Goal: Transaction & Acquisition: Subscribe to service/newsletter

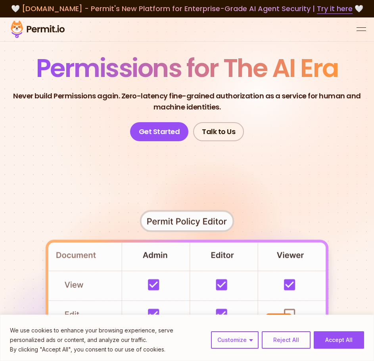
click at [360, 34] on div at bounding box center [187, 29] width 374 height 24
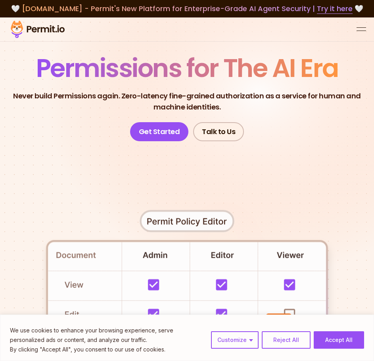
click at [361, 31] on button "open menu" at bounding box center [361, 30] width 10 height 10
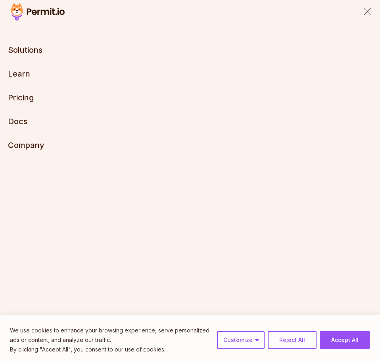
click at [17, 102] on li "Pricing" at bounding box center [190, 97] width 364 height 11
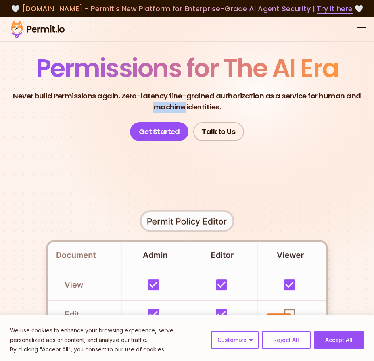
click at [17, 102] on p "Never build Permissions again. Zero-latency fine-grained authorization as a ser…" at bounding box center [186, 101] width 361 height 22
click at [357, 33] on button "open menu" at bounding box center [361, 30] width 10 height 10
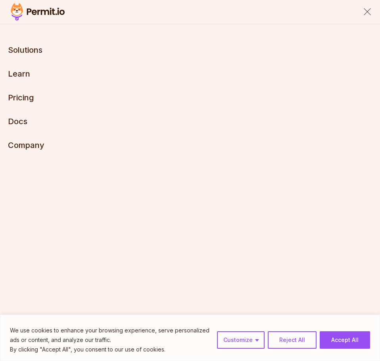
click at [31, 93] on link "Pricing" at bounding box center [21, 98] width 26 height 10
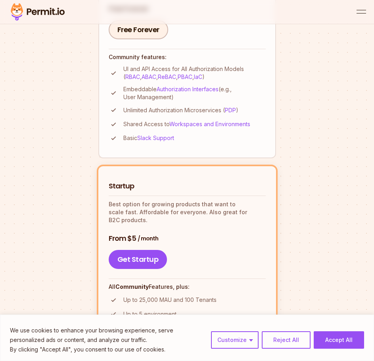
scroll to position [238, 0]
